Goal: Information Seeking & Learning: Learn about a topic

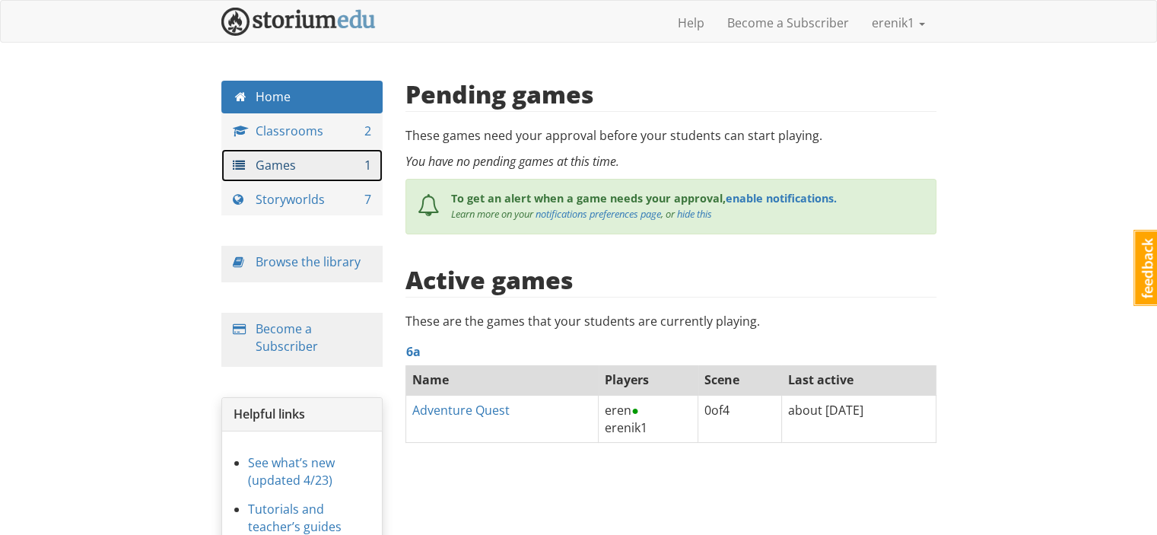
click at [292, 175] on link "Games 1" at bounding box center [302, 165] width 162 height 33
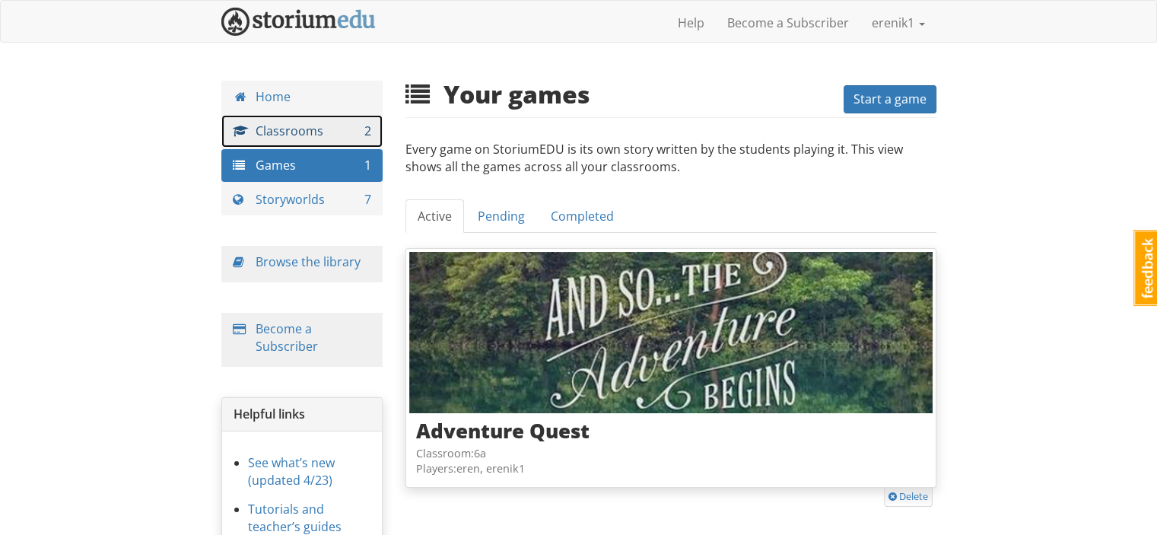
click at [307, 138] on link "Classrooms 2" at bounding box center [302, 131] width 162 height 33
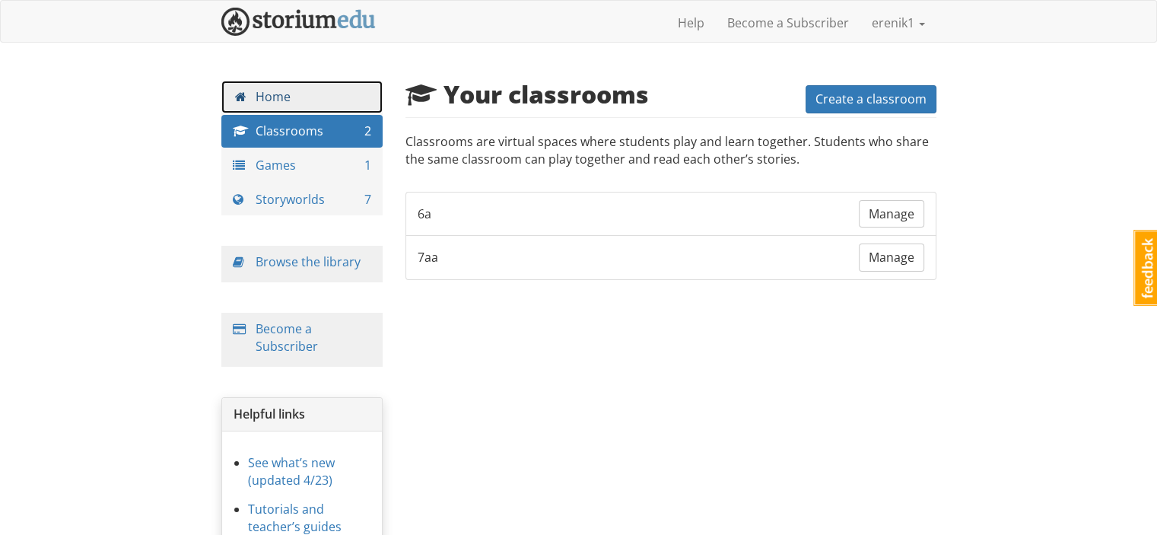
click at [297, 94] on link "Home" at bounding box center [302, 97] width 162 height 33
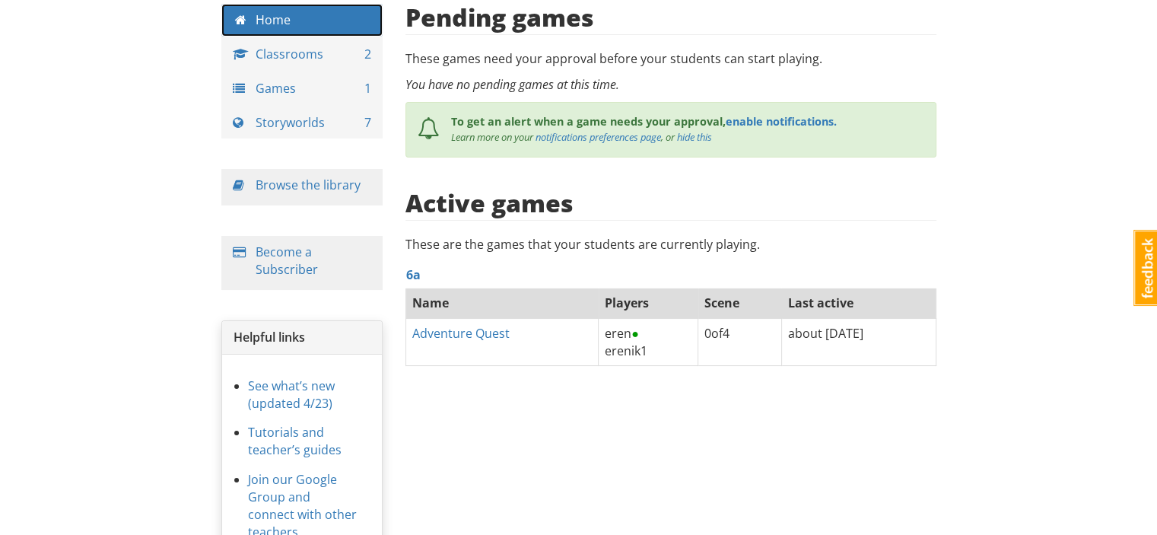
scroll to position [138, 0]
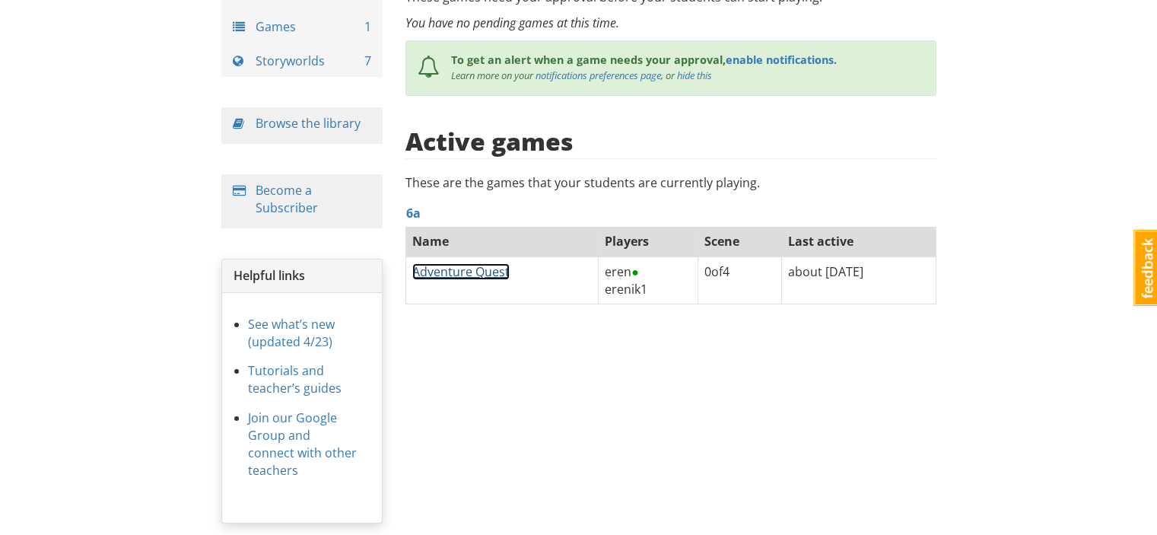
click at [491, 268] on link "Adventure Quest" at bounding box center [460, 271] width 97 height 17
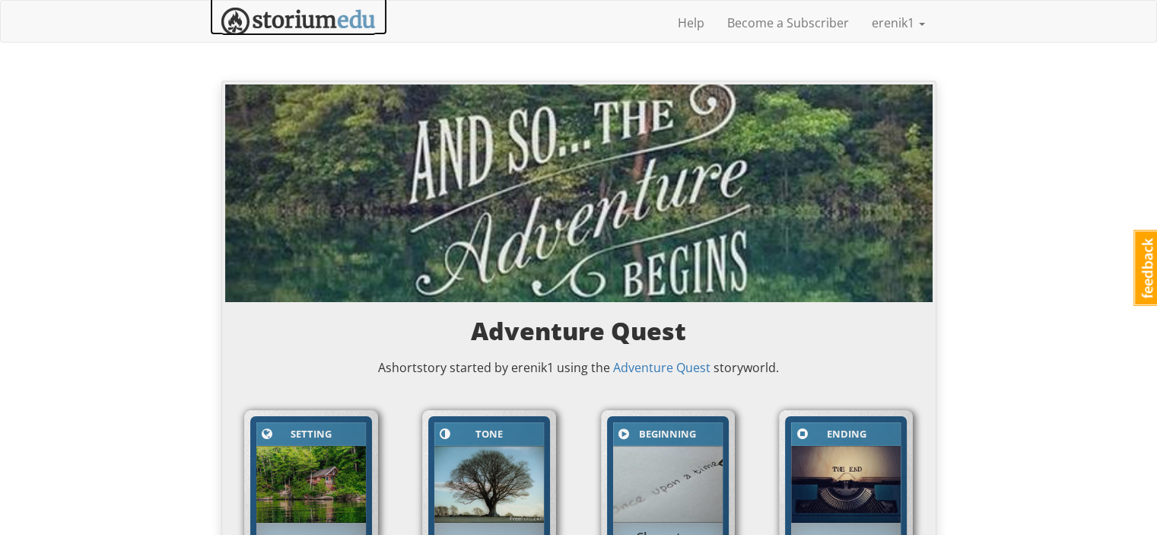
click at [252, 31] on img at bounding box center [298, 22] width 154 height 28
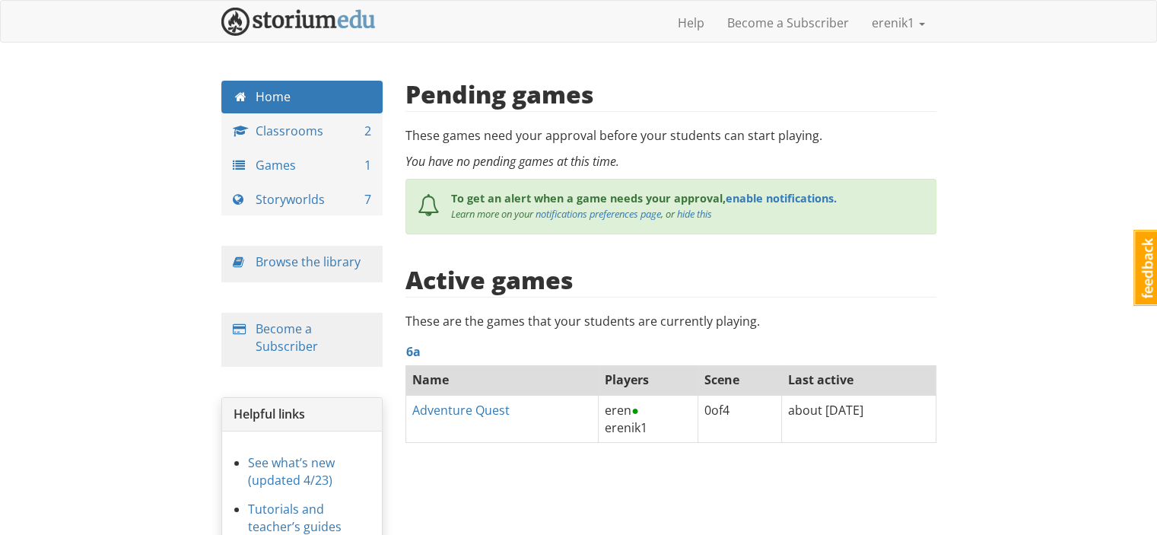
click at [313, 239] on div "Home Classrooms 2 Games 1 Storyworlds 7 Browse the library Become a Subscriber …" at bounding box center [302, 386] width 185 height 611
click at [303, 259] on link "Browse the library" at bounding box center [308, 261] width 105 height 17
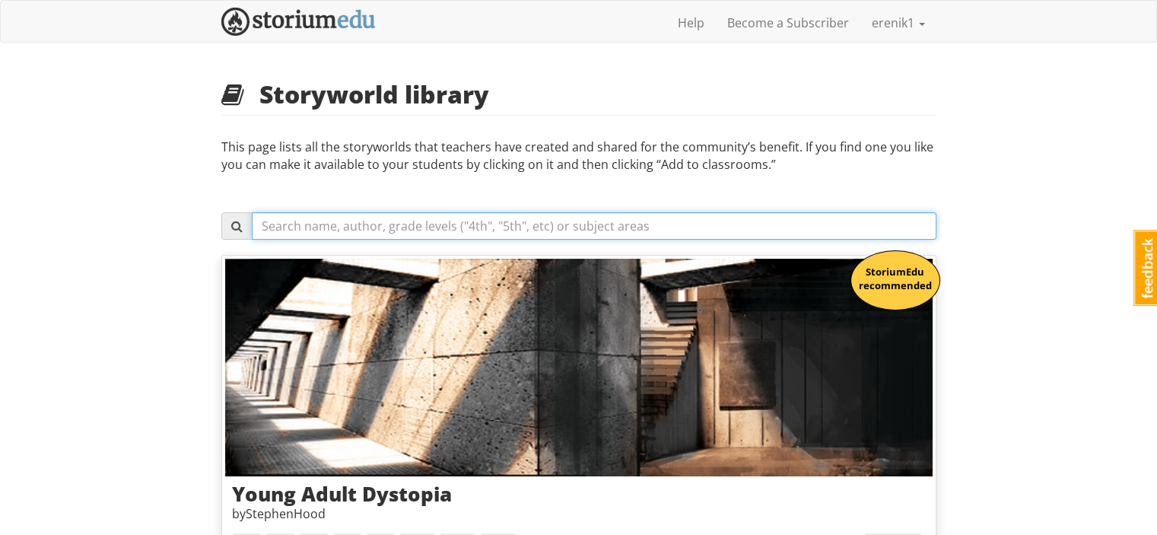
click at [446, 222] on input "text" at bounding box center [594, 225] width 684 height 27
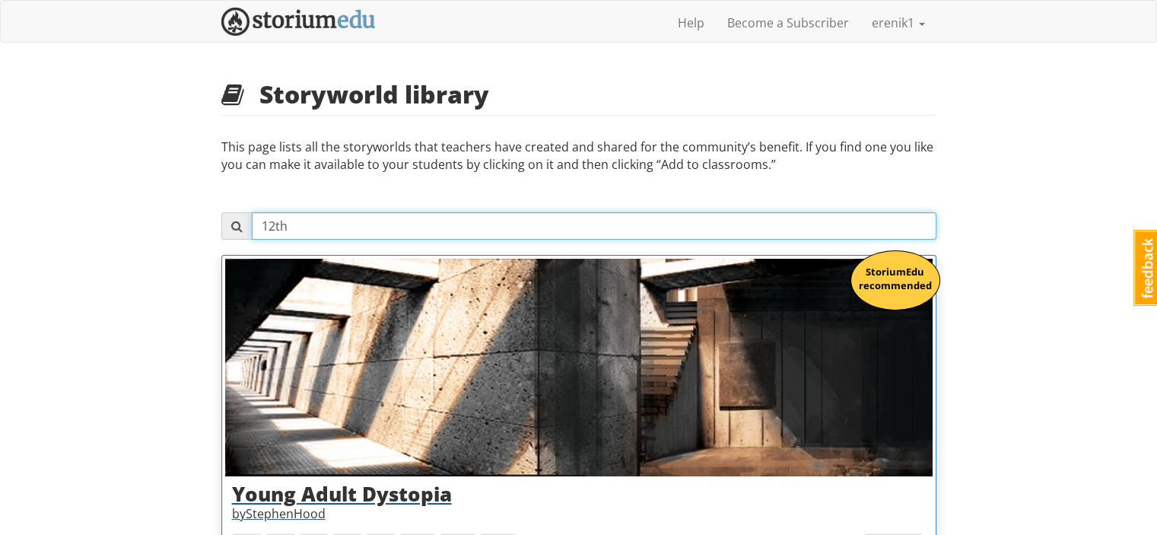
type input "12th"
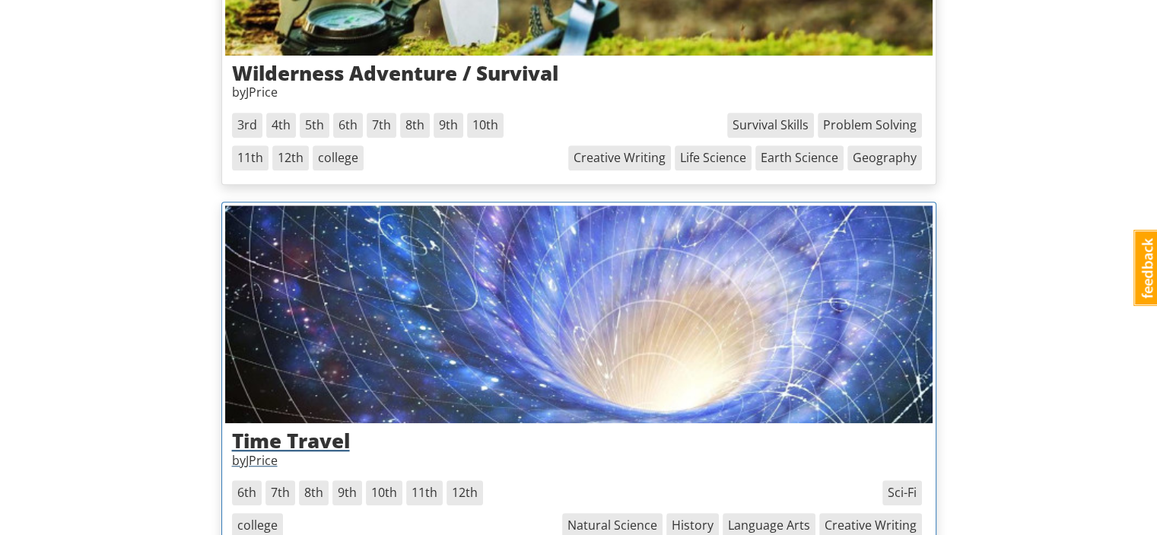
scroll to position [1124, 0]
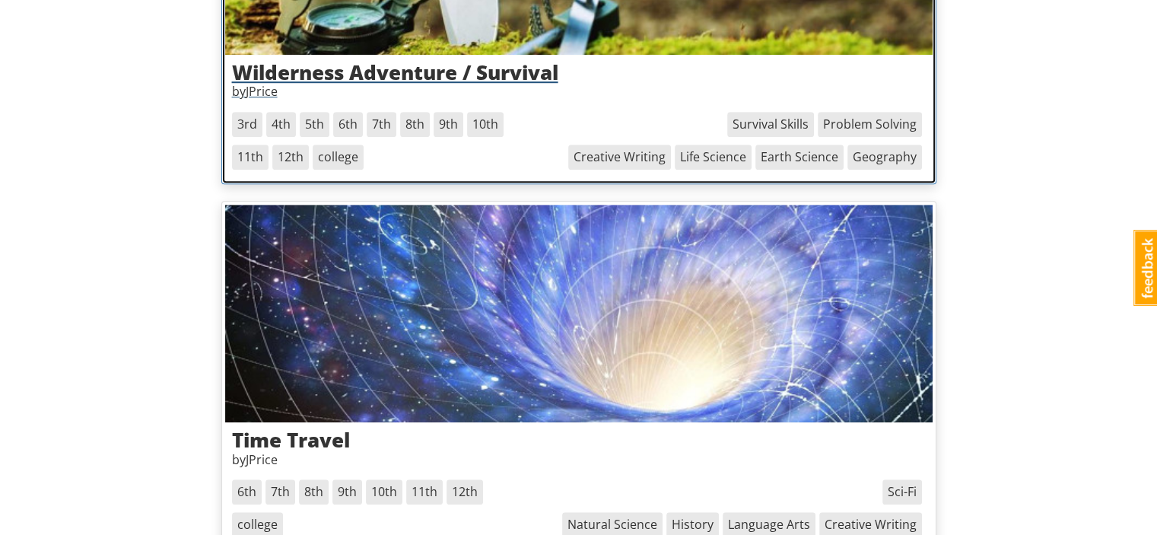
click at [300, 154] on span "12th" at bounding box center [290, 156] width 37 height 25
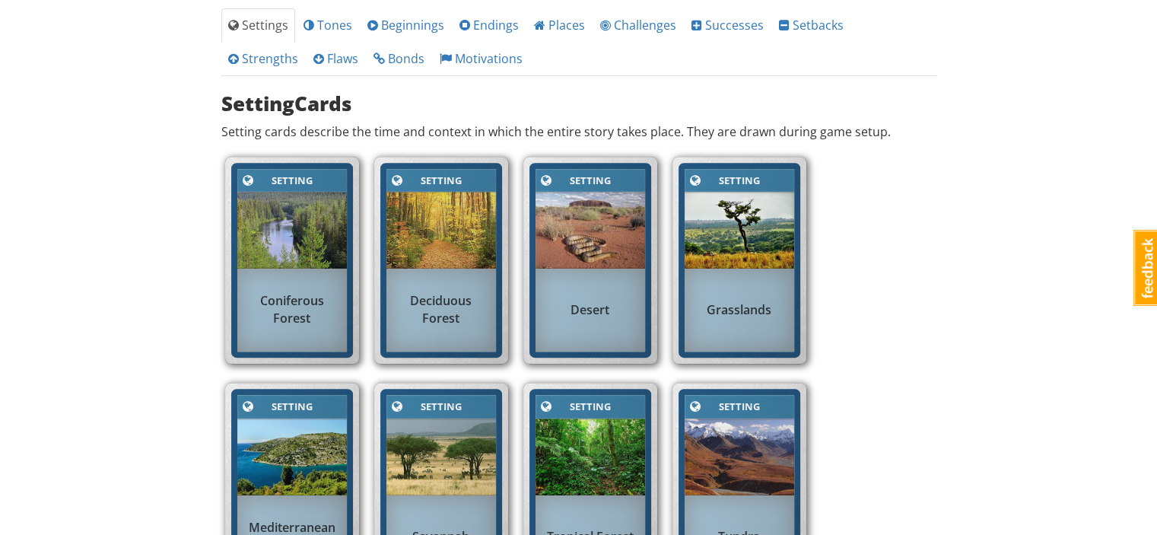
scroll to position [602, 0]
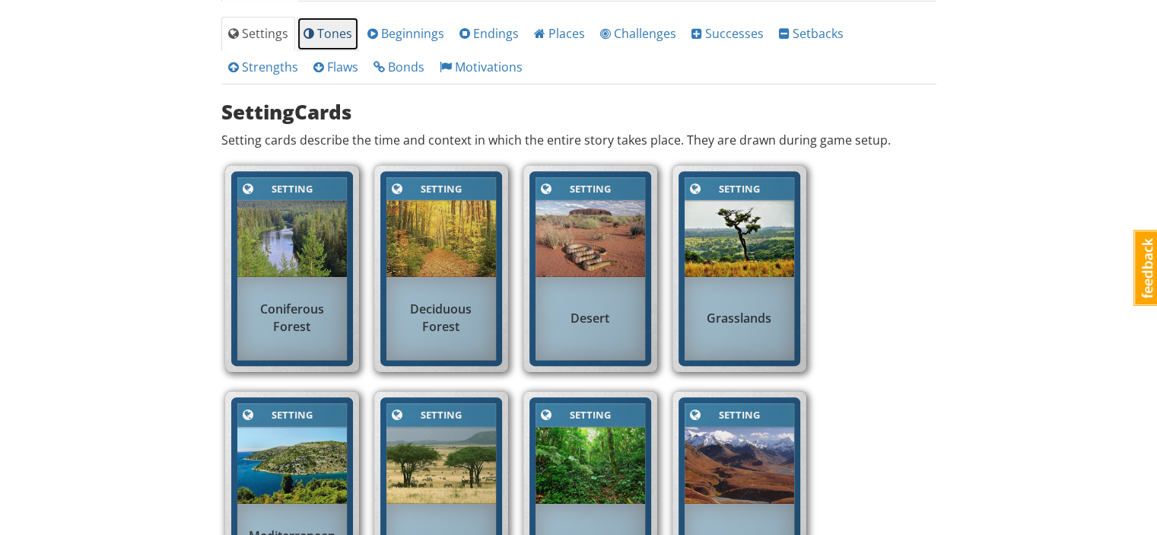
click at [330, 39] on span "Tones" at bounding box center [327, 33] width 49 height 17
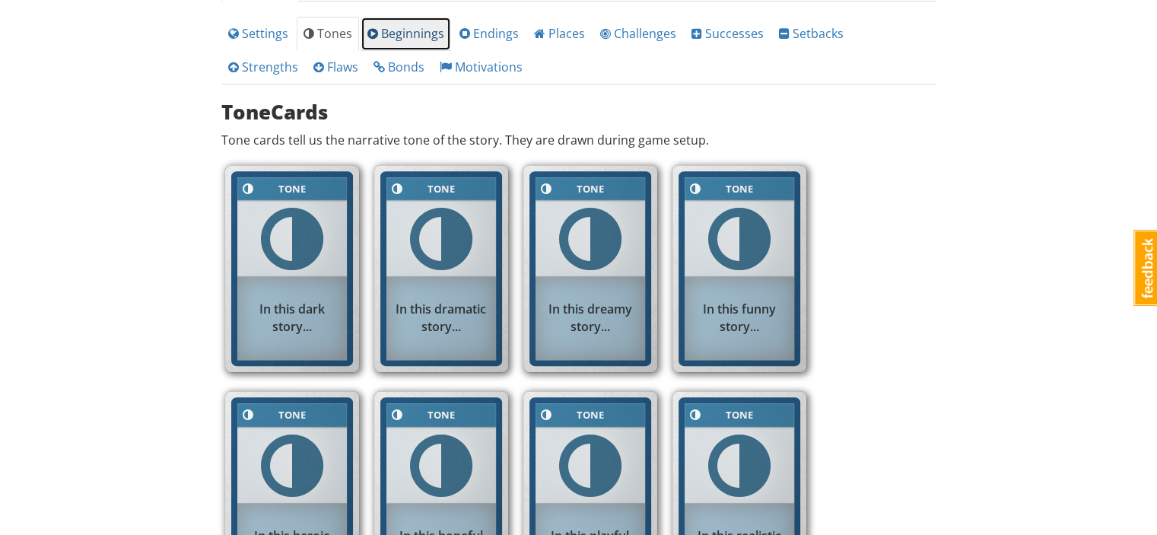
click at [395, 40] on link "Beginnings" at bounding box center [405, 34] width 91 height 34
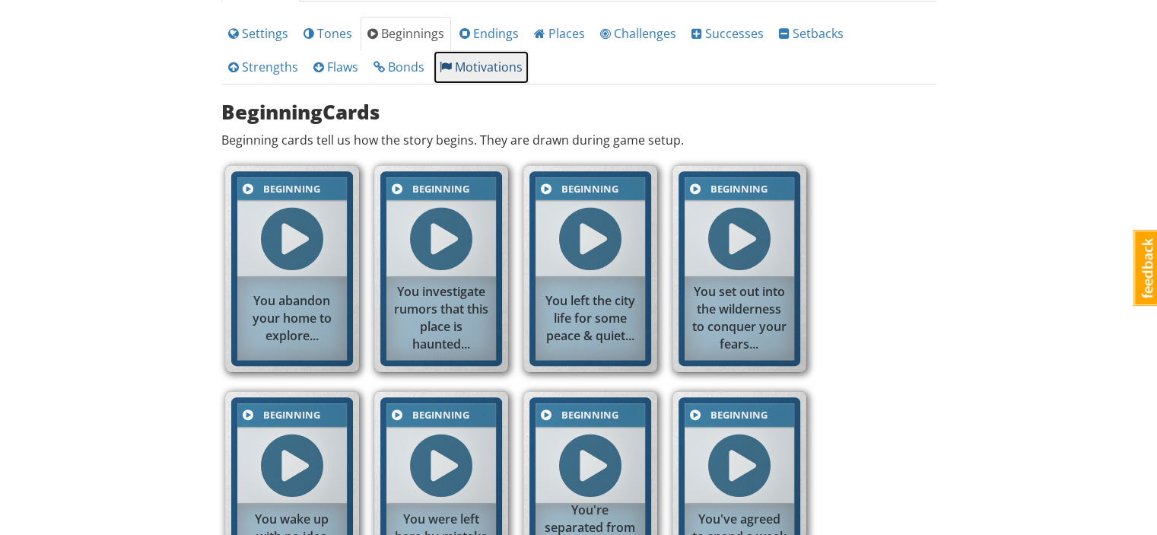
click at [440, 61] on span "Motivations" at bounding box center [481, 67] width 83 height 17
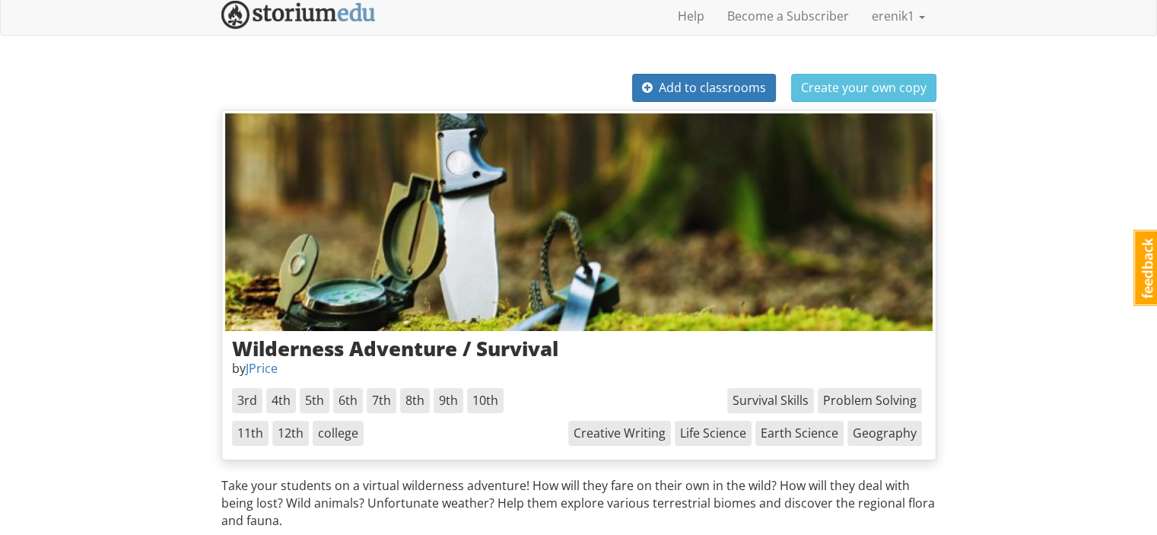
scroll to position [0, 0]
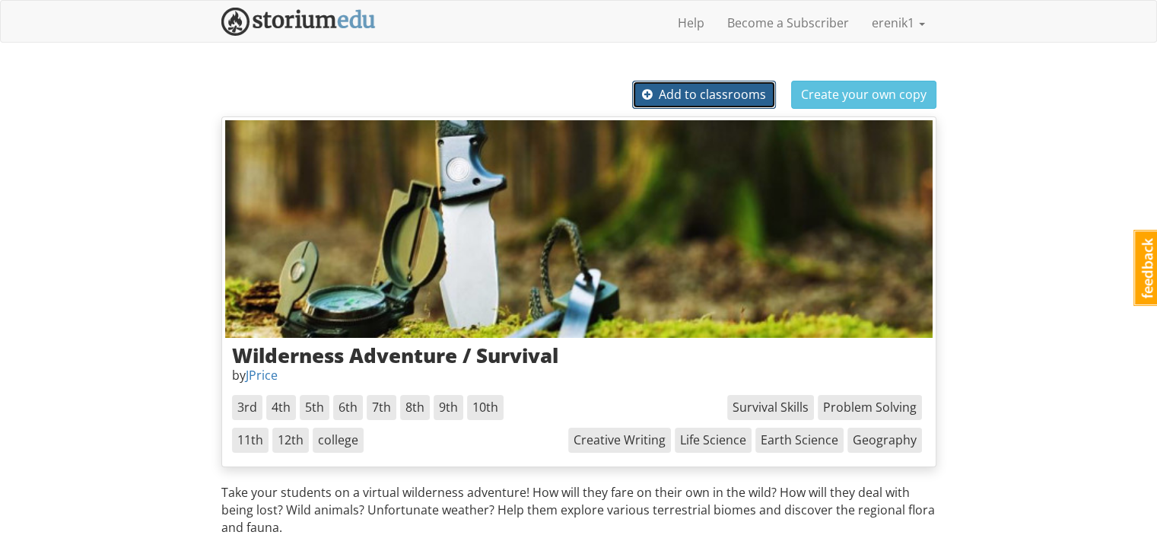
click at [755, 97] on span "Add to classrooms" at bounding box center [704, 94] width 124 height 17
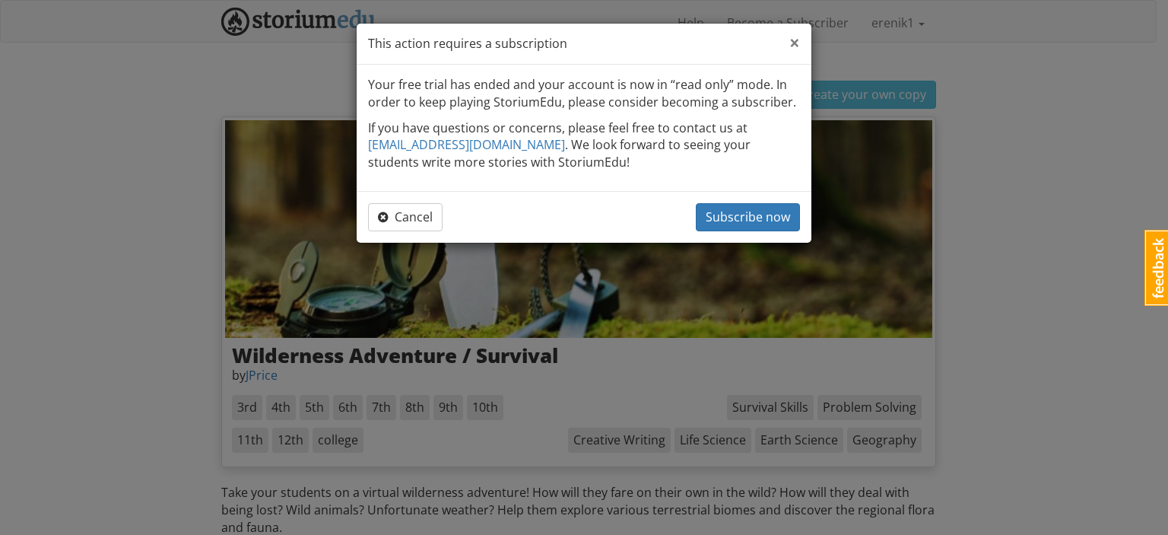
click at [797, 45] on span "×" at bounding box center [794, 42] width 11 height 25
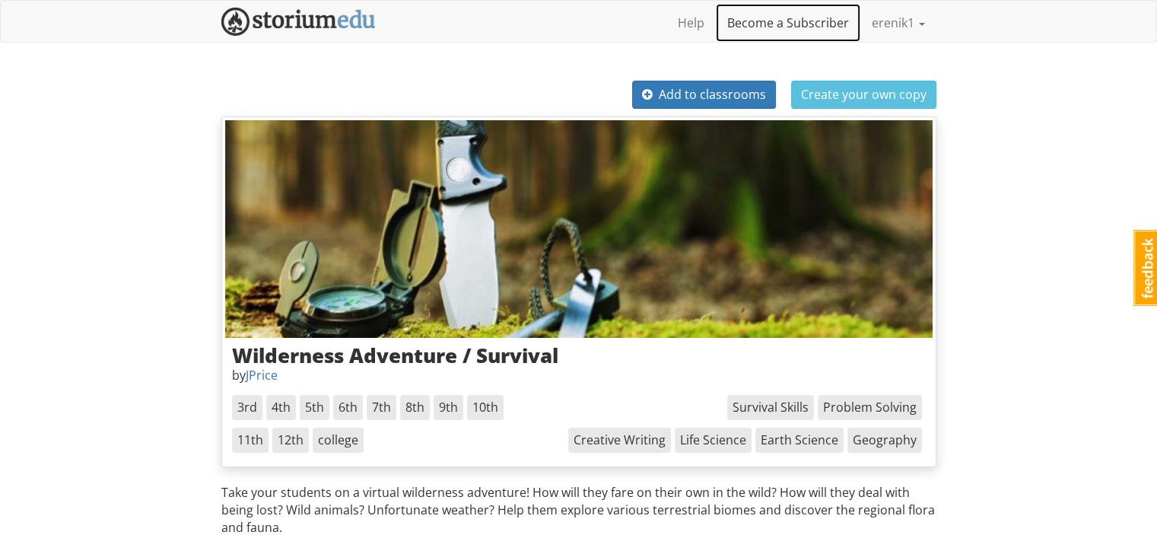
click at [771, 30] on link "Become a Subscriber" at bounding box center [788, 23] width 144 height 38
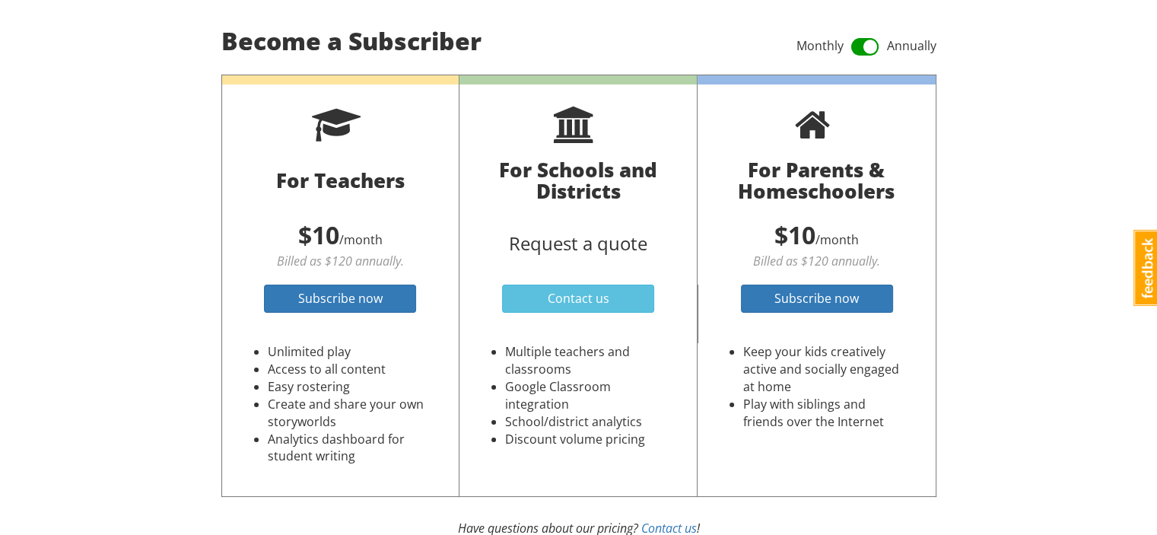
scroll to position [77, 0]
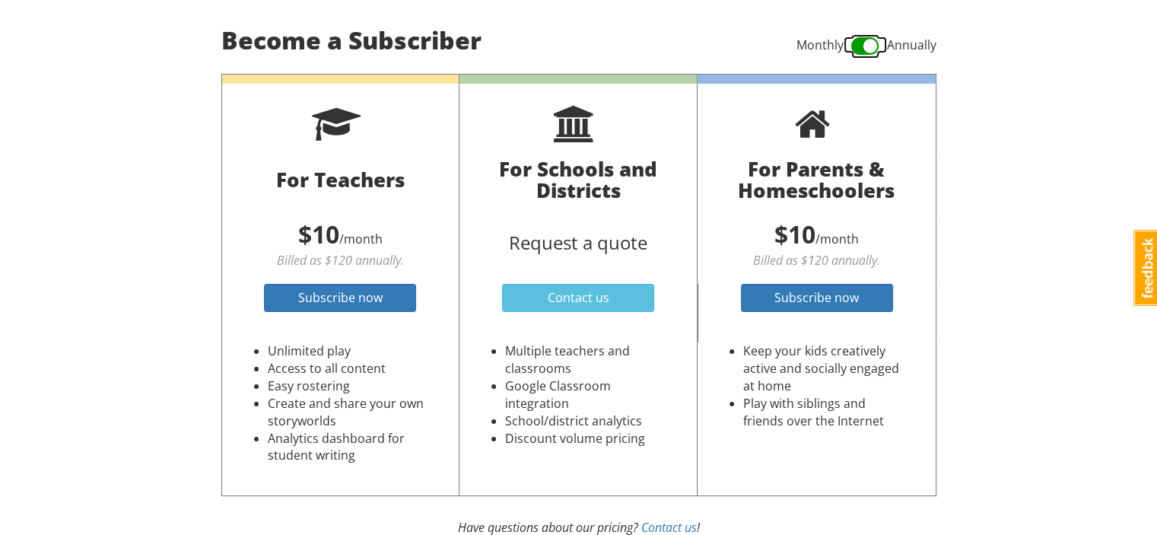
click at [852, 48] on span at bounding box center [865, 46] width 28 height 24
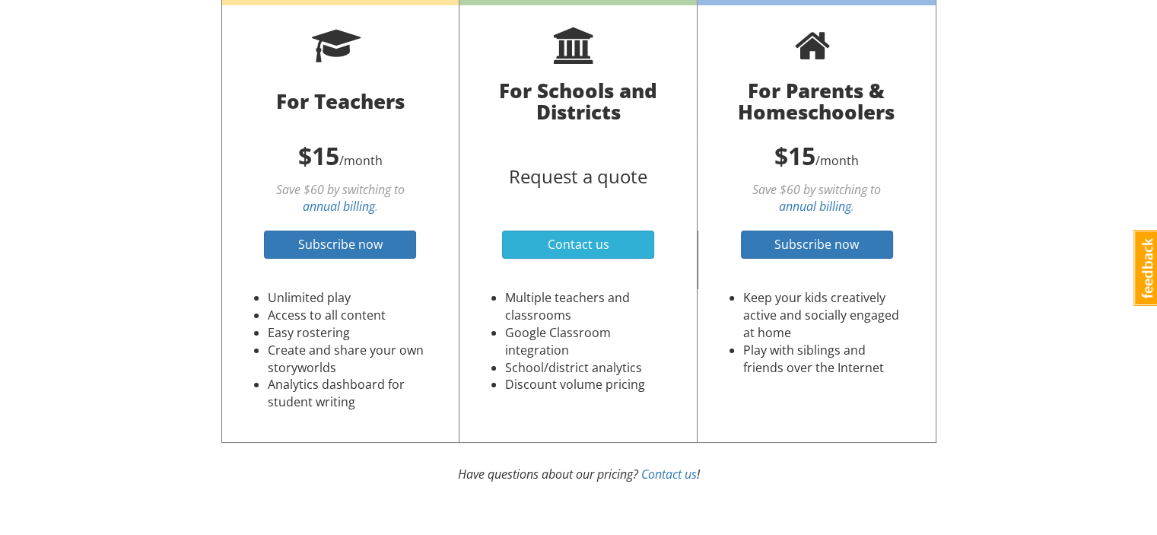
scroll to position [0, 0]
